Goal: Feedback & Contribution: Leave review/rating

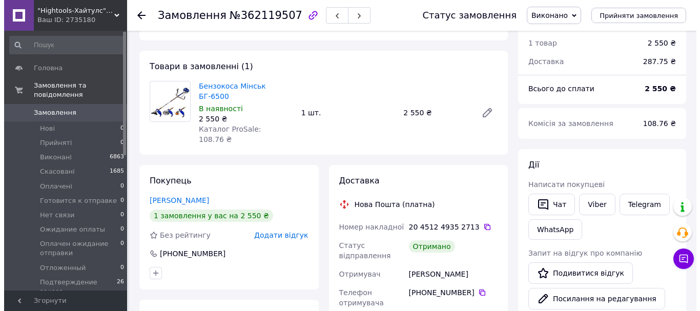
scroll to position [51, 0]
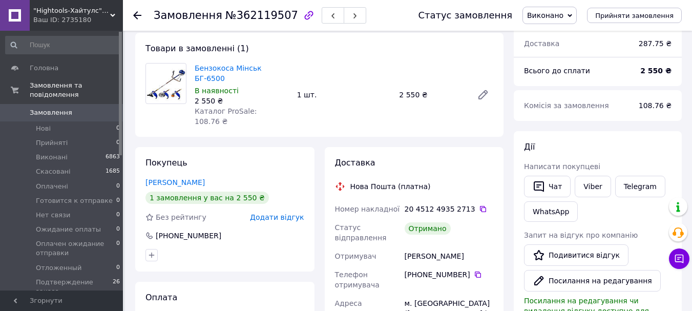
click at [290, 213] on span "Додати відгук" at bounding box center [277, 217] width 54 height 8
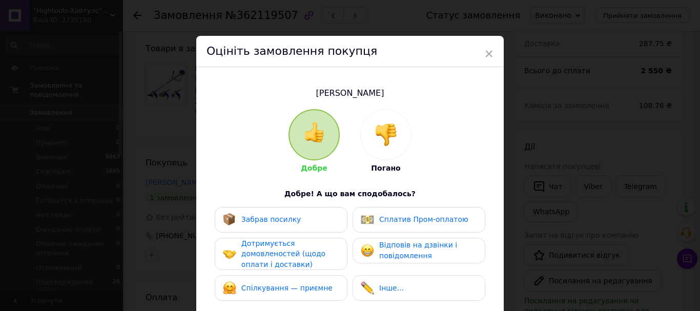
click at [285, 217] on span "Забрав посилку" at bounding box center [271, 219] width 60 height 8
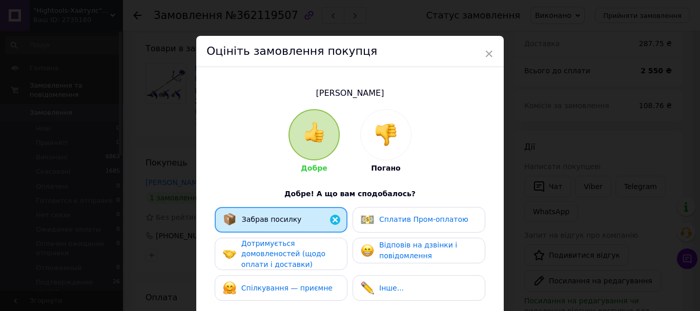
click at [296, 254] on span "Дотримується домовленостей (щодо оплати і доставки)" at bounding box center [283, 253] width 84 height 29
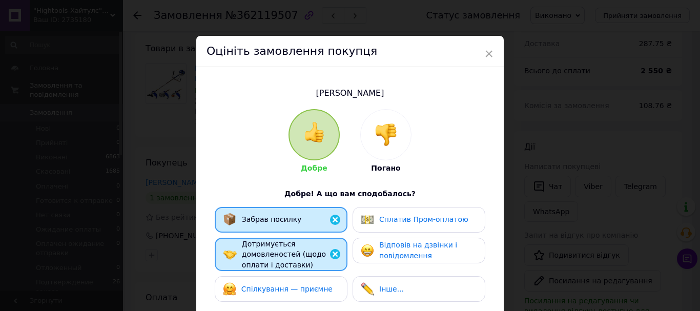
click at [300, 285] on span "Спілкування — приємне" at bounding box center [286, 289] width 91 height 8
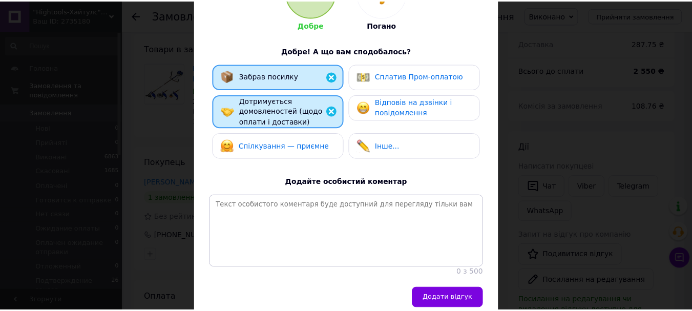
scroll to position [154, 0]
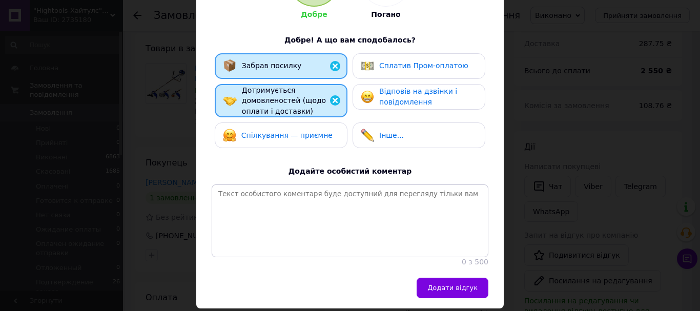
click at [235, 136] on div "Спілкування — приємне" at bounding box center [278, 135] width 110 height 13
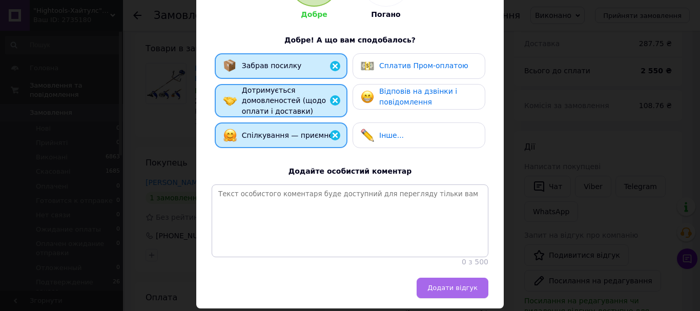
click at [476, 295] on button "Додати відгук" at bounding box center [453, 288] width 72 height 20
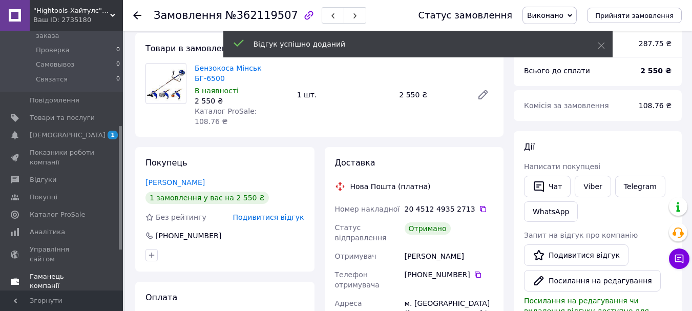
scroll to position [256, 0]
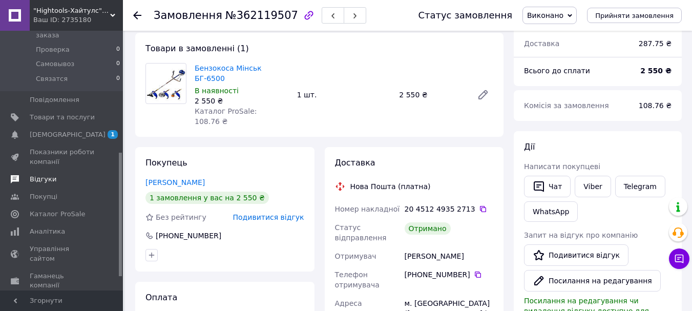
click at [67, 175] on span "Відгуки" at bounding box center [62, 179] width 65 height 9
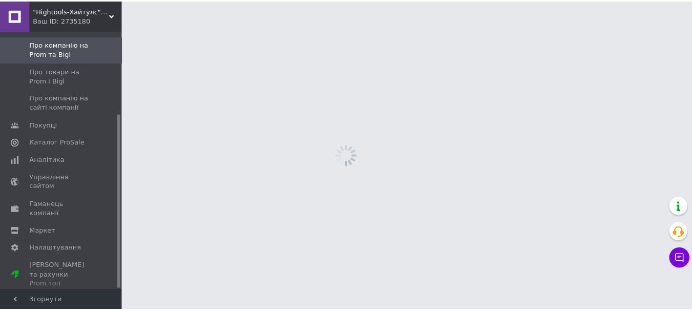
scroll to position [122, 0]
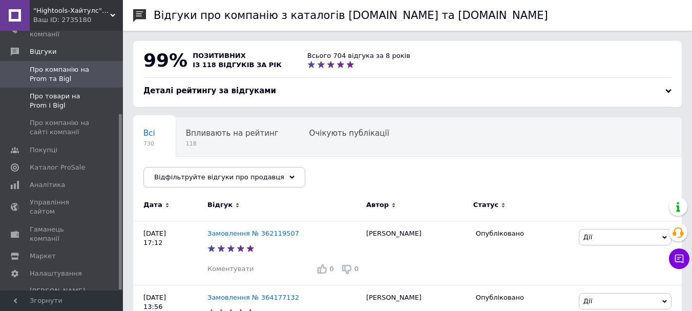
click at [62, 105] on span "Про товари на Prom і Bigl" at bounding box center [62, 101] width 65 height 18
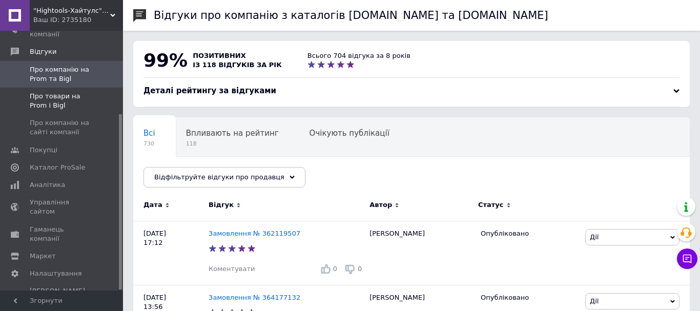
click at [62, 105] on span "Про товари на Prom і Bigl" at bounding box center [62, 101] width 65 height 18
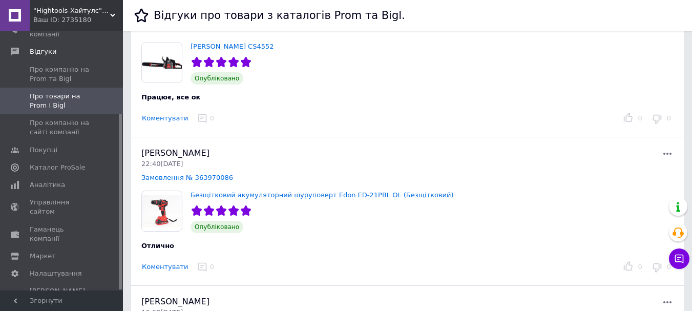
scroll to position [102, 0]
